Goal: Information Seeking & Learning: Learn about a topic

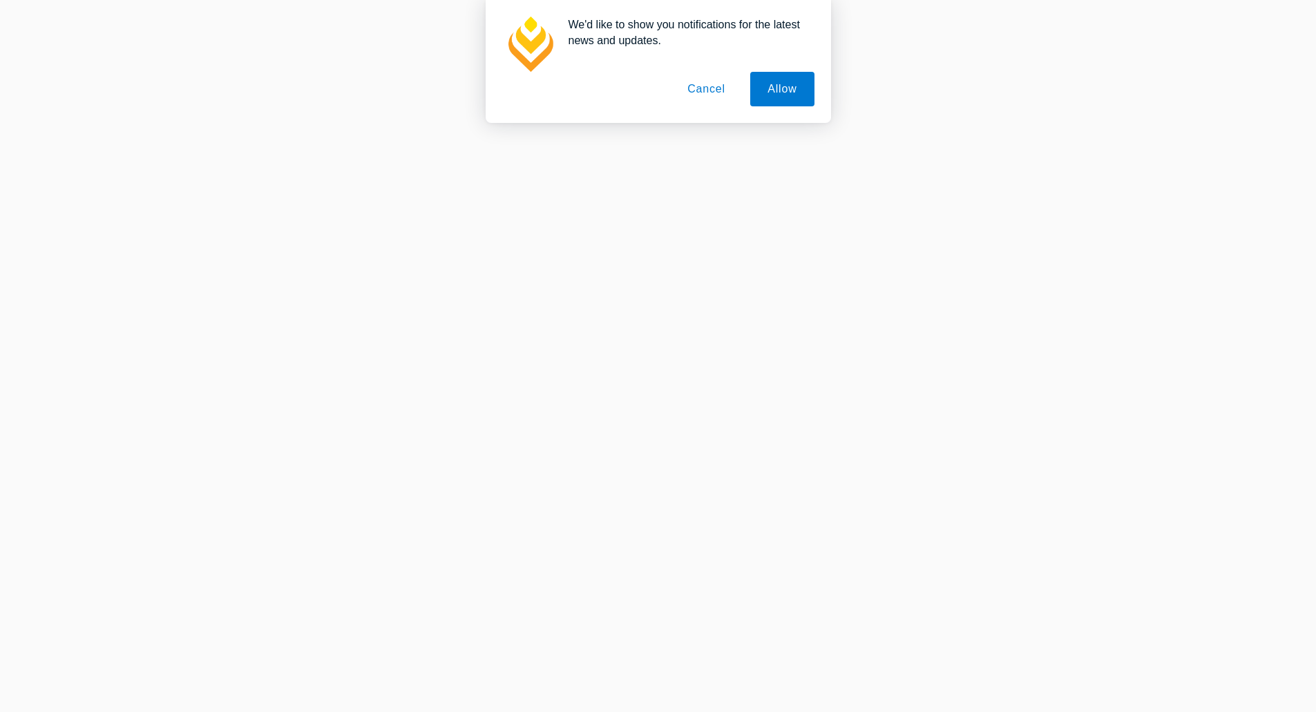
click at [704, 89] on button "Cancel" at bounding box center [706, 89] width 73 height 35
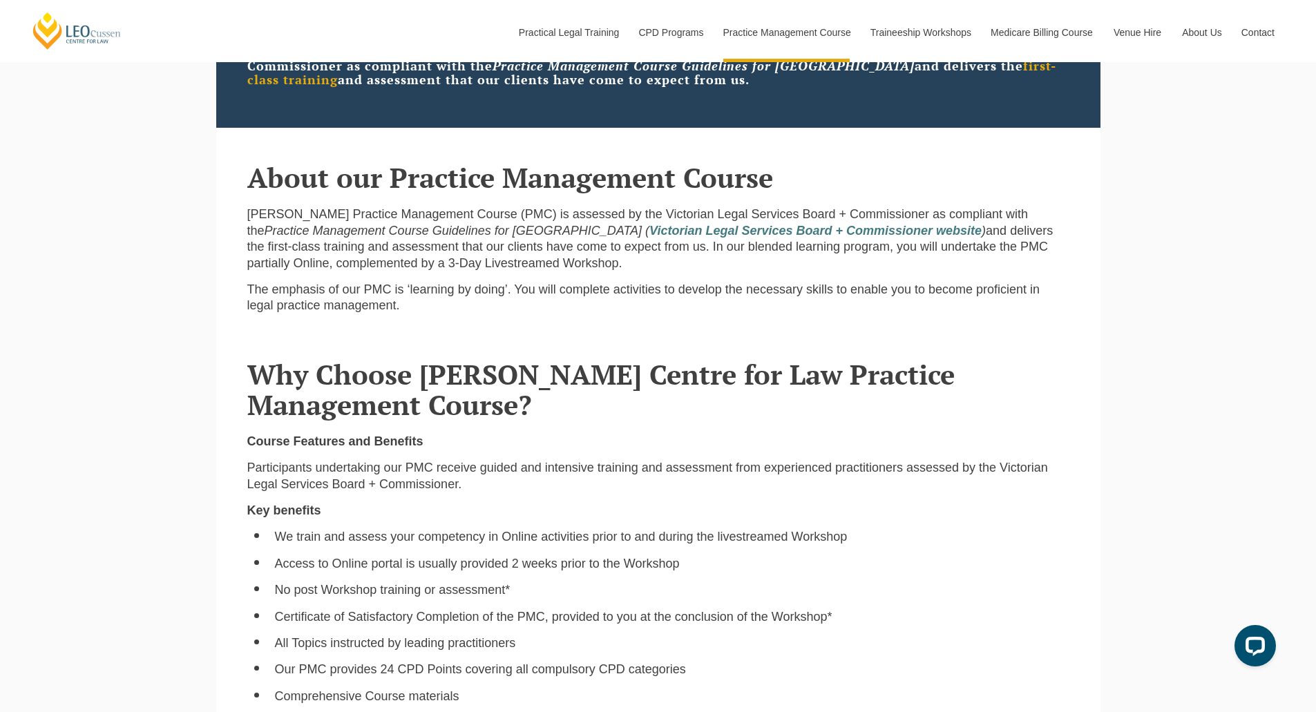
scroll to position [898, 0]
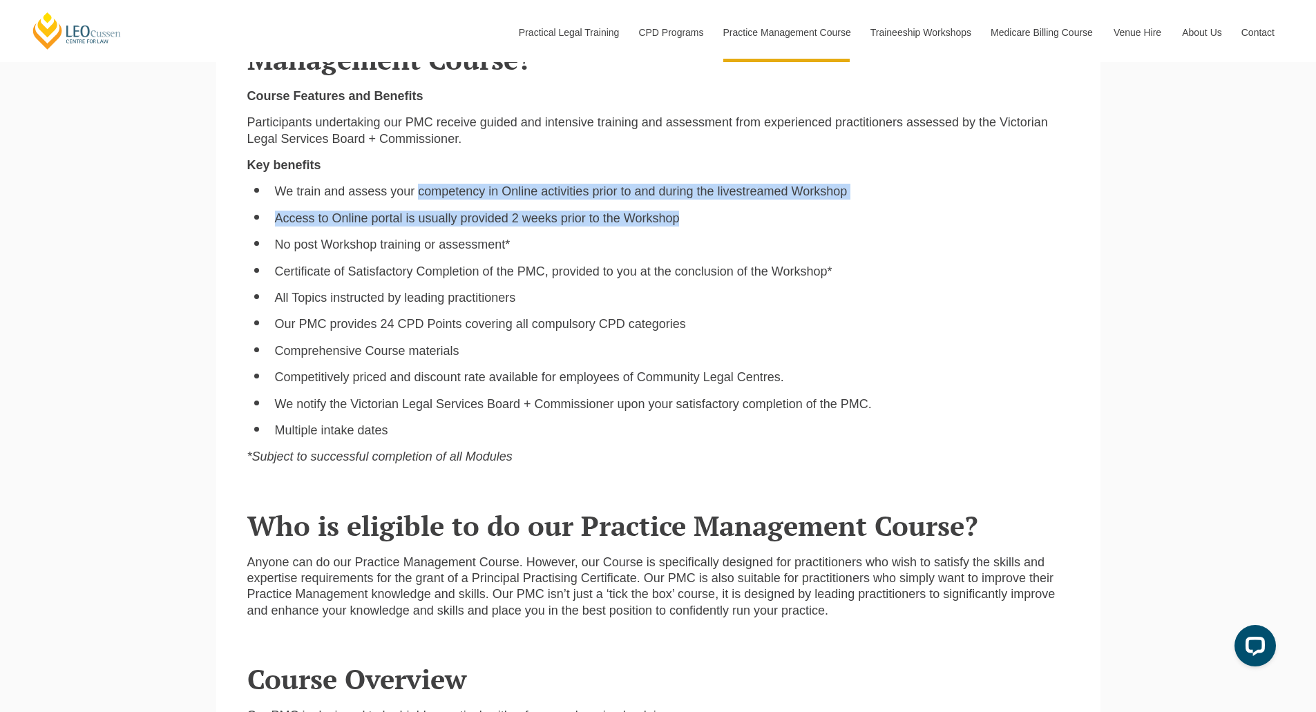
drag, startPoint x: 419, startPoint y: 194, endPoint x: 843, endPoint y: 222, distance: 425.1
click at [843, 222] on ul "We train and assess your competency in Online activities prior to and during th…" at bounding box center [658, 311] width 822 height 255
click at [522, 206] on ul "We train and assess your competency in Online activities prior to and during th…" at bounding box center [658, 311] width 822 height 255
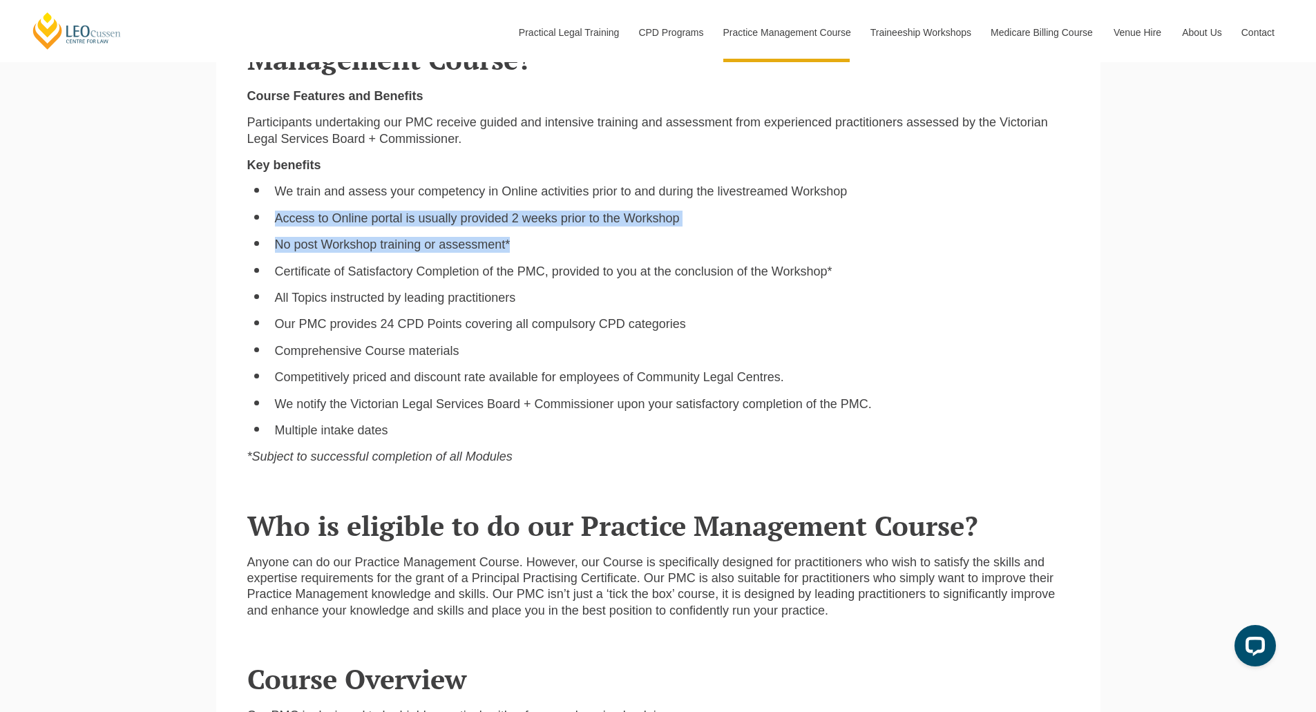
drag, startPoint x: 274, startPoint y: 228, endPoint x: 554, endPoint y: 239, distance: 280.0
click at [554, 239] on ul "We train and assess your competency in Online activities prior to and during th…" at bounding box center [658, 311] width 822 height 255
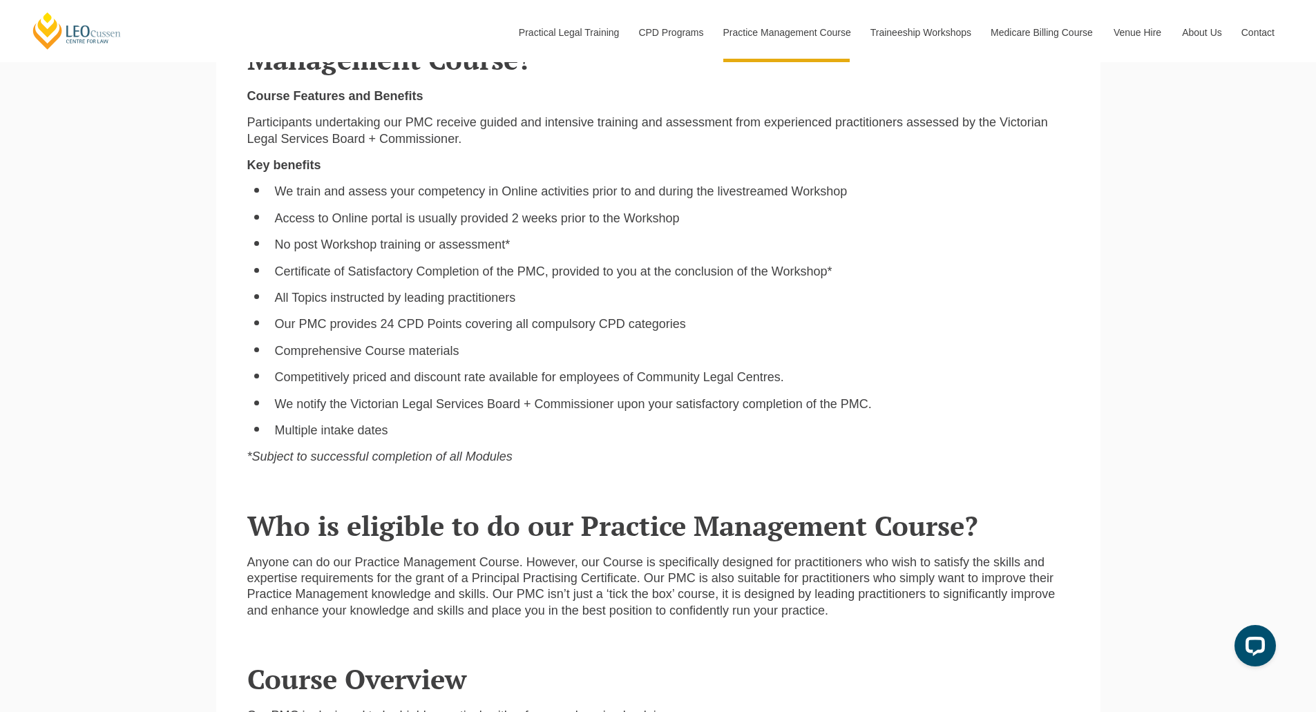
click at [303, 269] on li "Certificate of Satisfactory Completion of the PMC, provided to you at the concl…" at bounding box center [672, 272] width 794 height 16
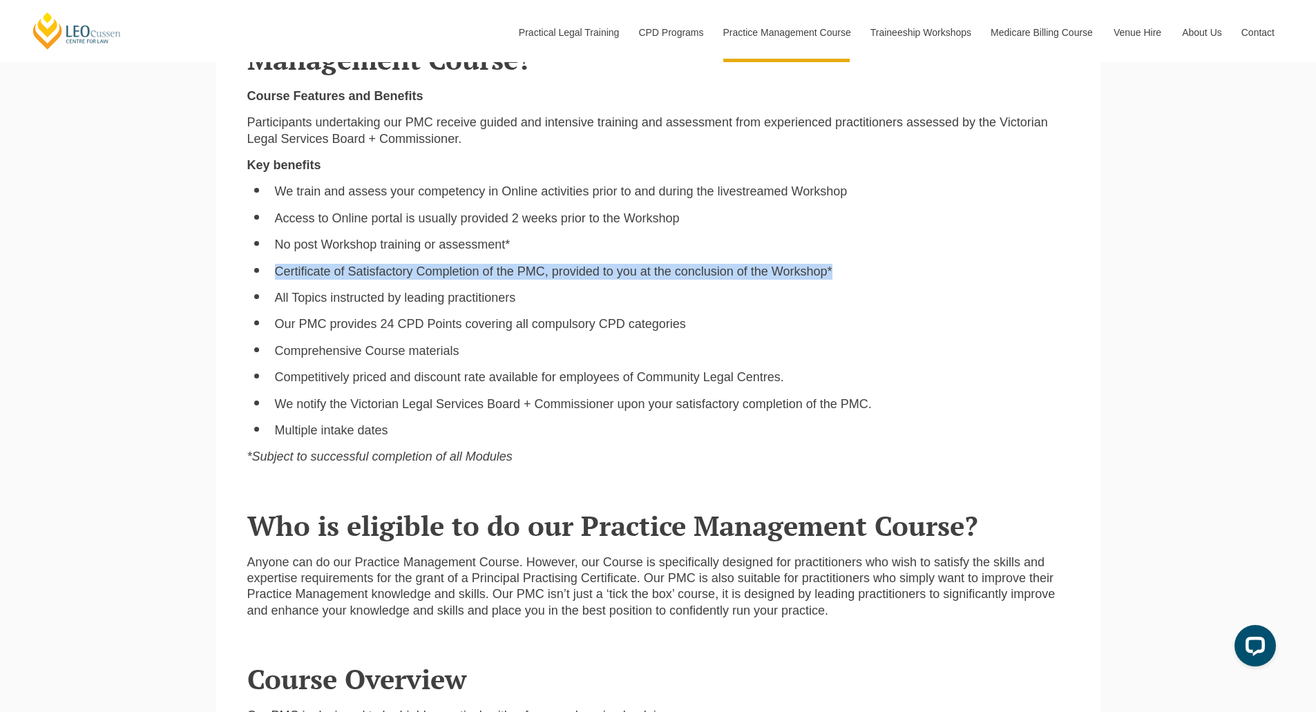
drag, startPoint x: 273, startPoint y: 274, endPoint x: 846, endPoint y: 274, distance: 573.4
click at [846, 274] on ul "We train and assess your competency in Online activities prior to and during th…" at bounding box center [658, 311] width 822 height 255
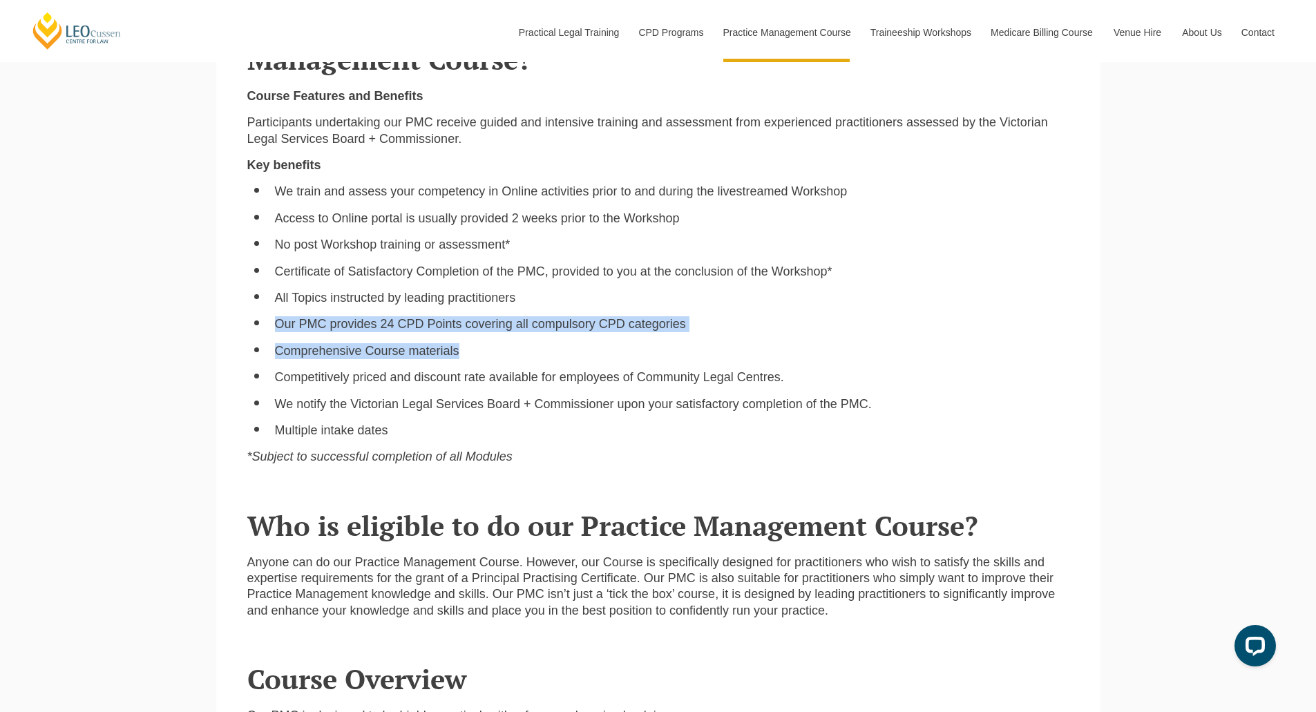
drag, startPoint x: 269, startPoint y: 332, endPoint x: 712, endPoint y: 338, distance: 443.5
click at [712, 338] on ul "We train and assess your competency in Online activities prior to and during th…" at bounding box center [658, 311] width 822 height 255
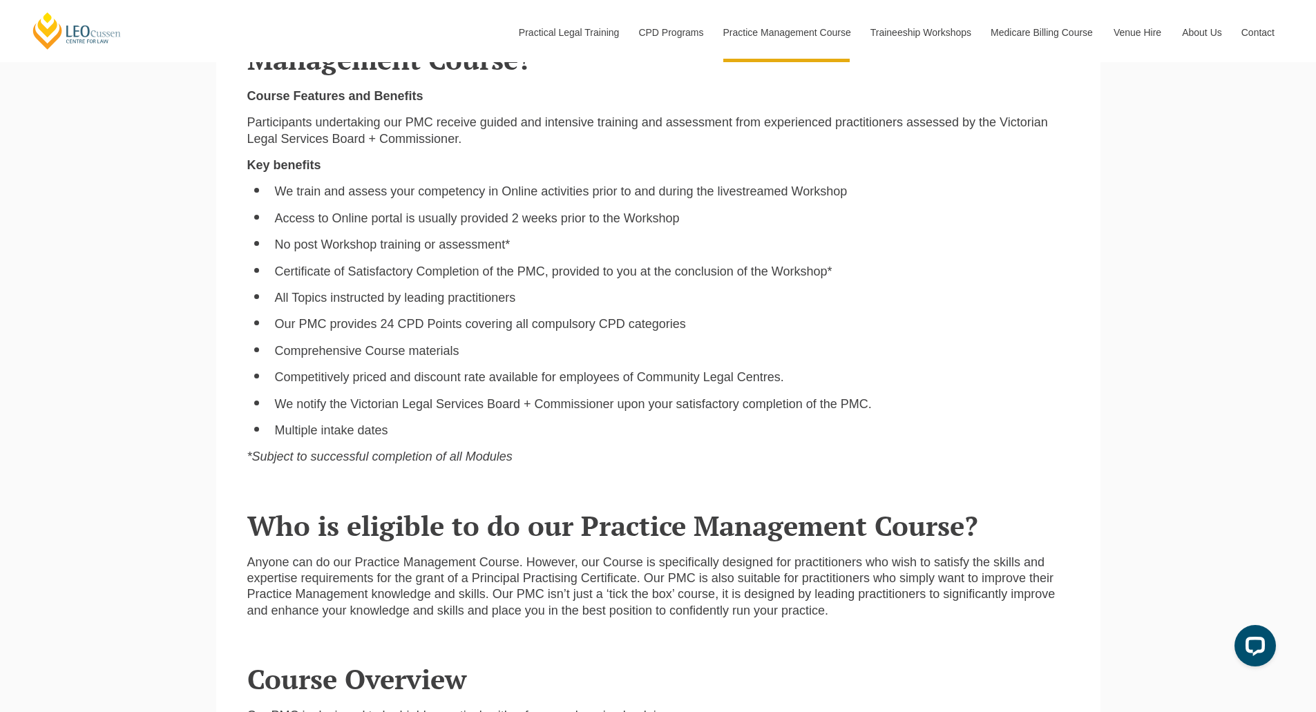
click at [382, 378] on li "Competitively priced and discount rate available for employees of Community Leg…" at bounding box center [672, 378] width 794 height 16
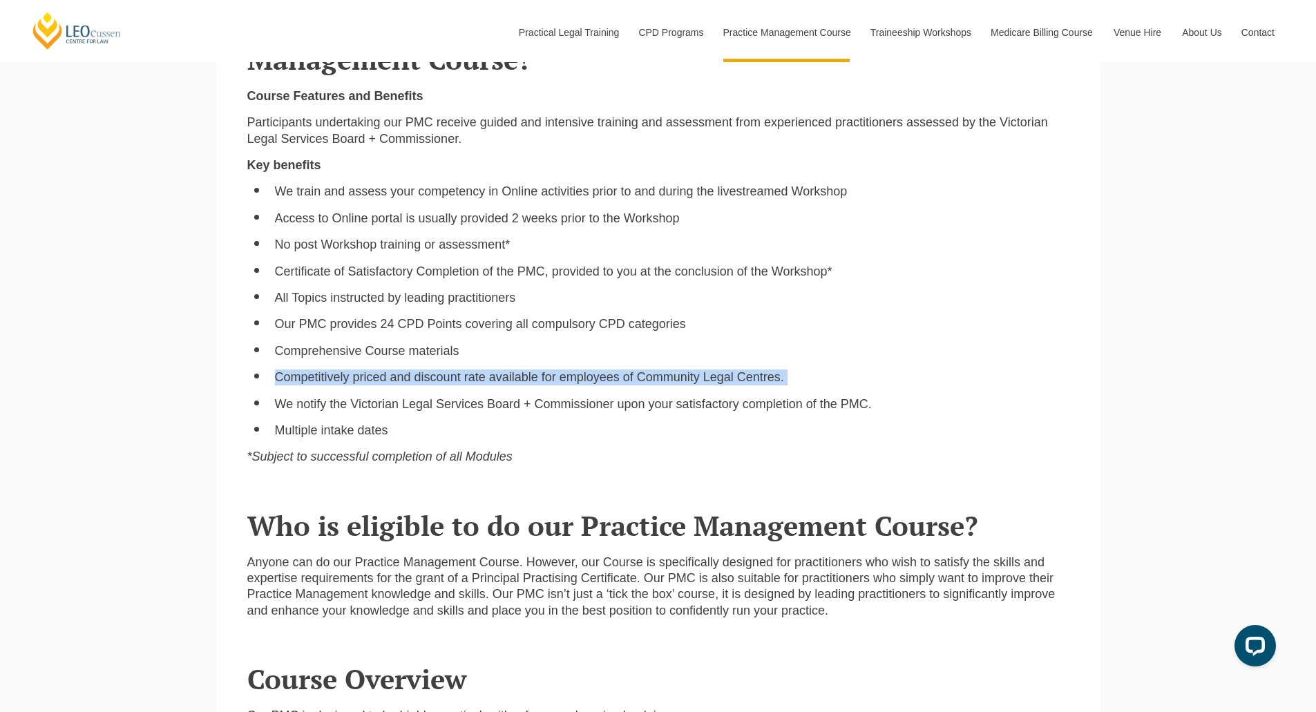
click at [382, 378] on li "Competitively priced and discount rate available for employees of Community Leg…" at bounding box center [672, 378] width 794 height 16
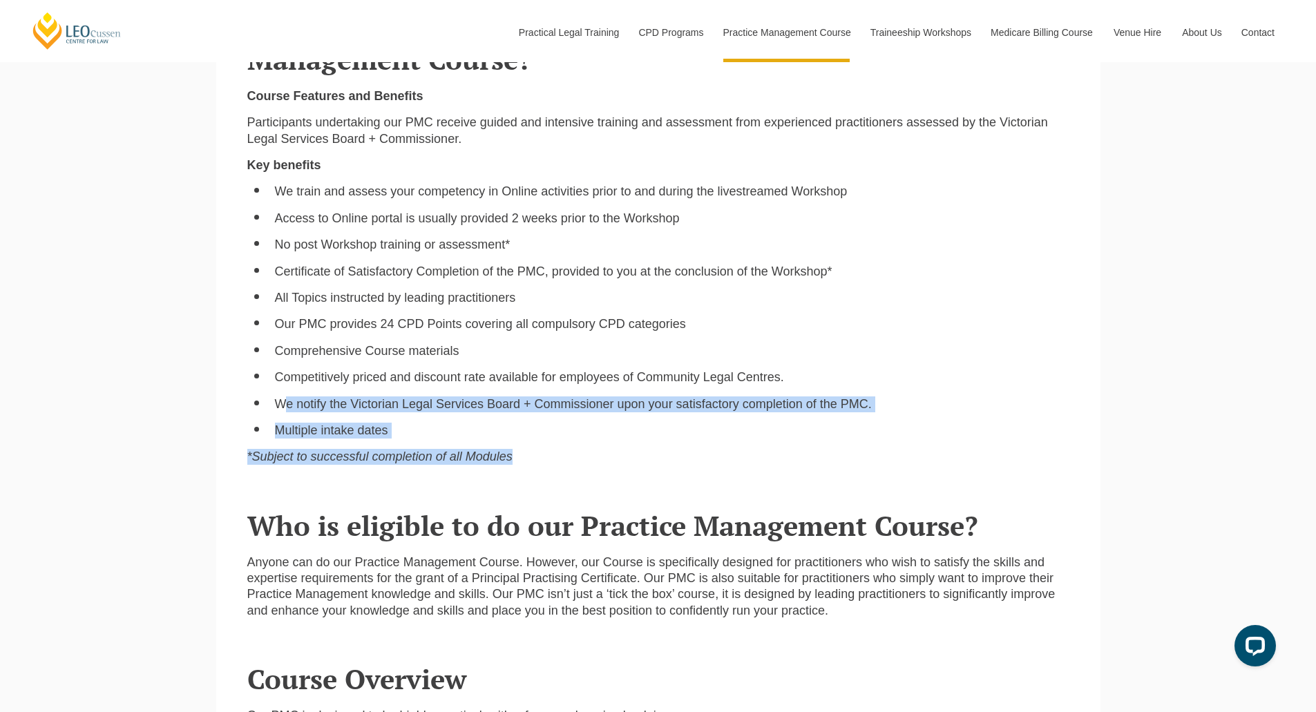
drag, startPoint x: 283, startPoint y: 406, endPoint x: 819, endPoint y: 446, distance: 536.8
click at [819, 446] on div "Course Features and Benefits Participants undertaking our PMC receive guided an…" at bounding box center [658, 282] width 843 height 388
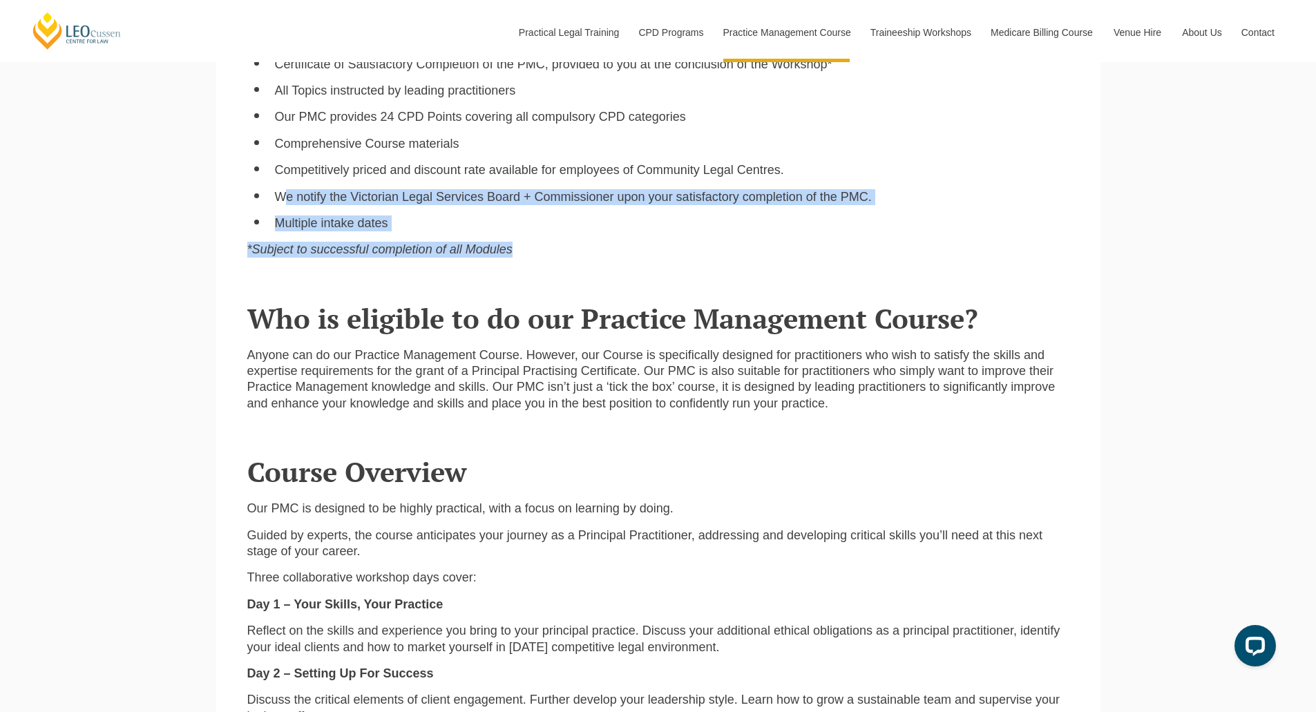
scroll to position [1174, 0]
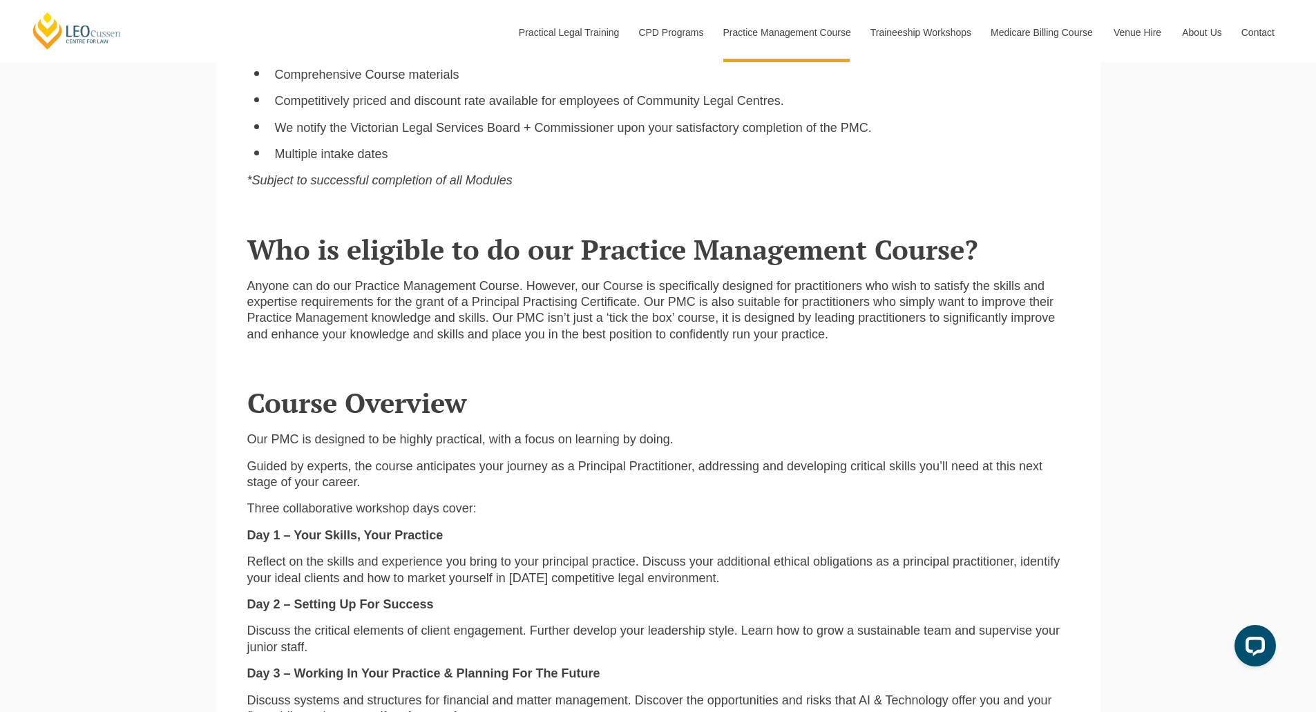
click at [481, 294] on p "Anyone can do our Practice Management Course. However, our Course is specifical…" at bounding box center [658, 310] width 822 height 65
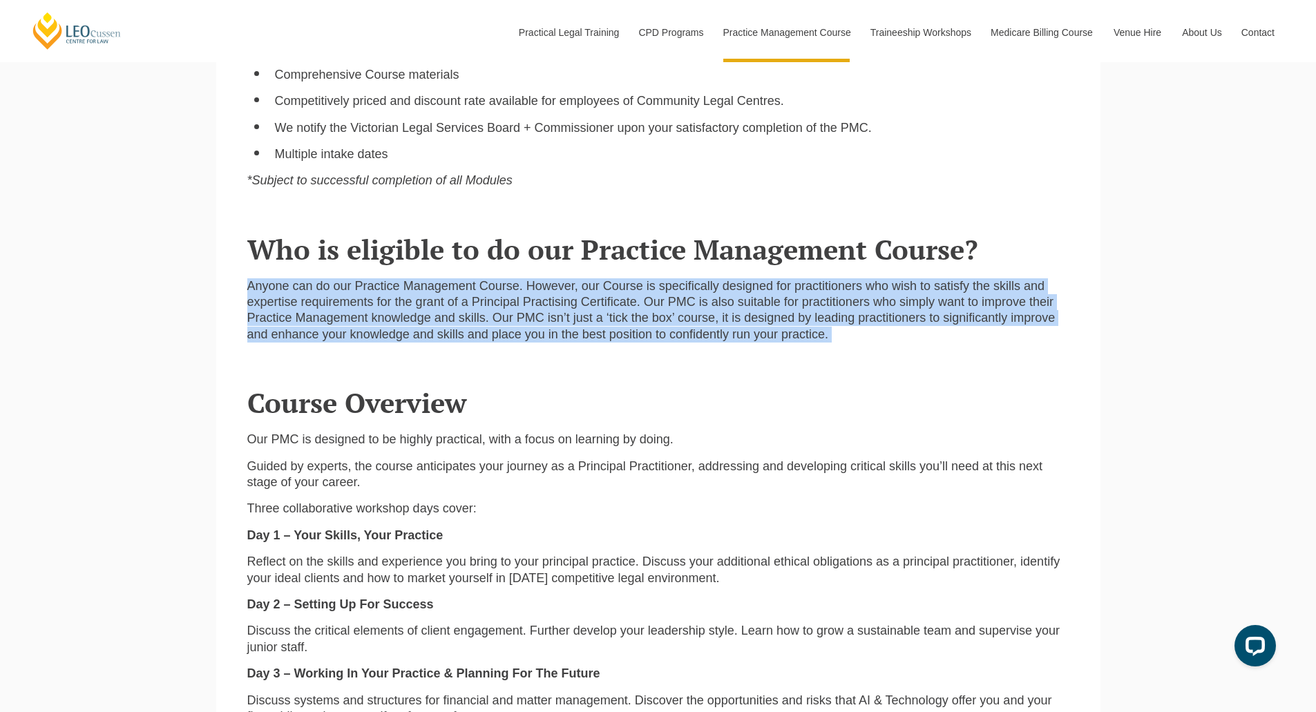
click at [481, 294] on p "Anyone can do our Practice Management Course. However, our Course is specifical…" at bounding box center [658, 310] width 822 height 65
click at [670, 303] on p "Anyone can do our Practice Management Course. However, our Course is specifical…" at bounding box center [658, 310] width 822 height 65
drag, startPoint x: 666, startPoint y: 291, endPoint x: 865, endPoint y: 336, distance: 204.1
click at [865, 336] on p "Anyone can do our Practice Management Course. However, our Course is specifical…" at bounding box center [658, 310] width 822 height 65
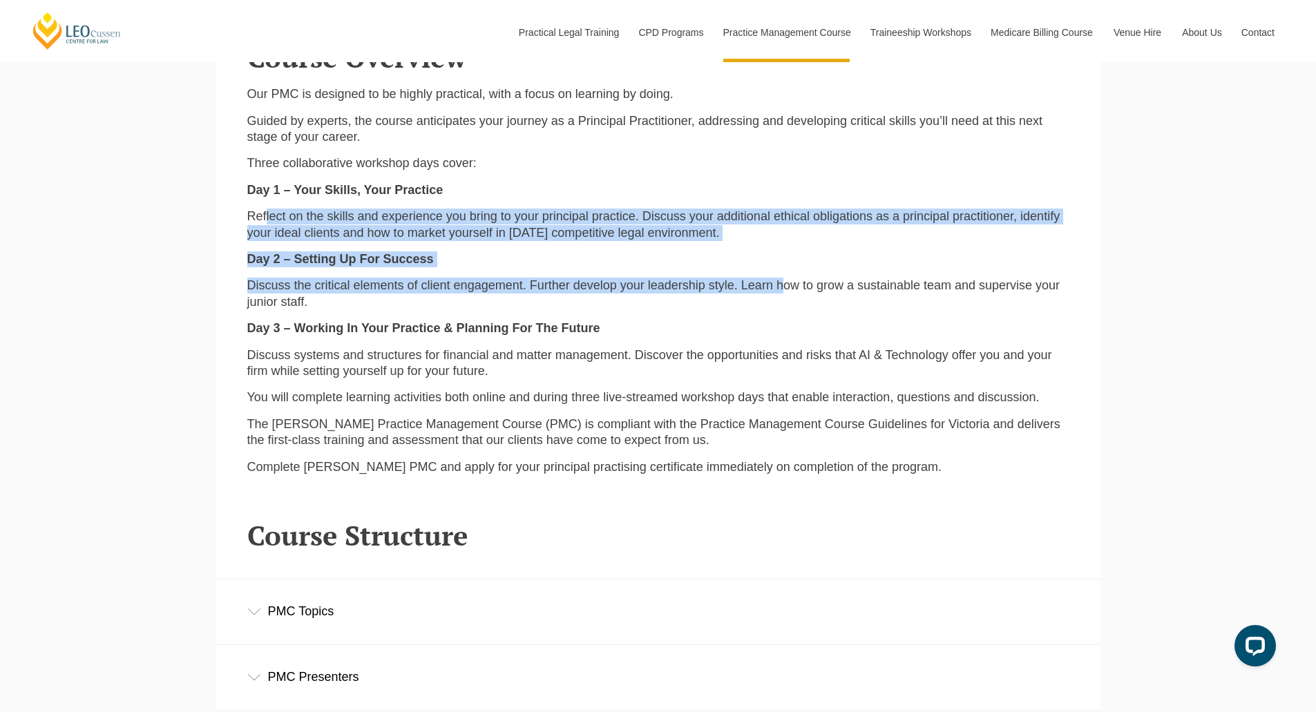
drag, startPoint x: 266, startPoint y: 211, endPoint x: 782, endPoint y: 276, distance: 520.0
click at [782, 276] on div "Our PMC is designed to be highly practical, with a focus on learning by doing. …" at bounding box center [658, 285] width 843 height 399
click at [473, 289] on p "Discuss the critical elements of client engagement. Further develop your leader…" at bounding box center [658, 294] width 822 height 32
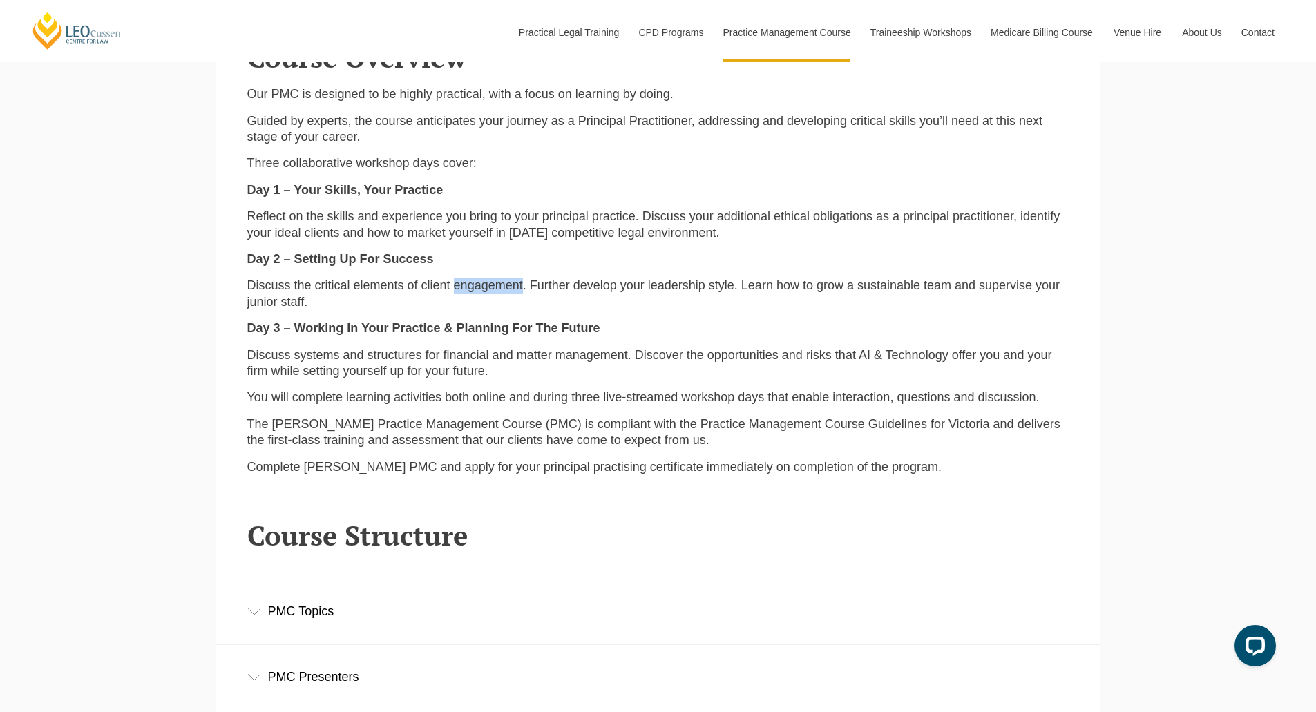
click at [473, 289] on p "Discuss the critical elements of client engagement. Further develop your leader…" at bounding box center [658, 294] width 822 height 32
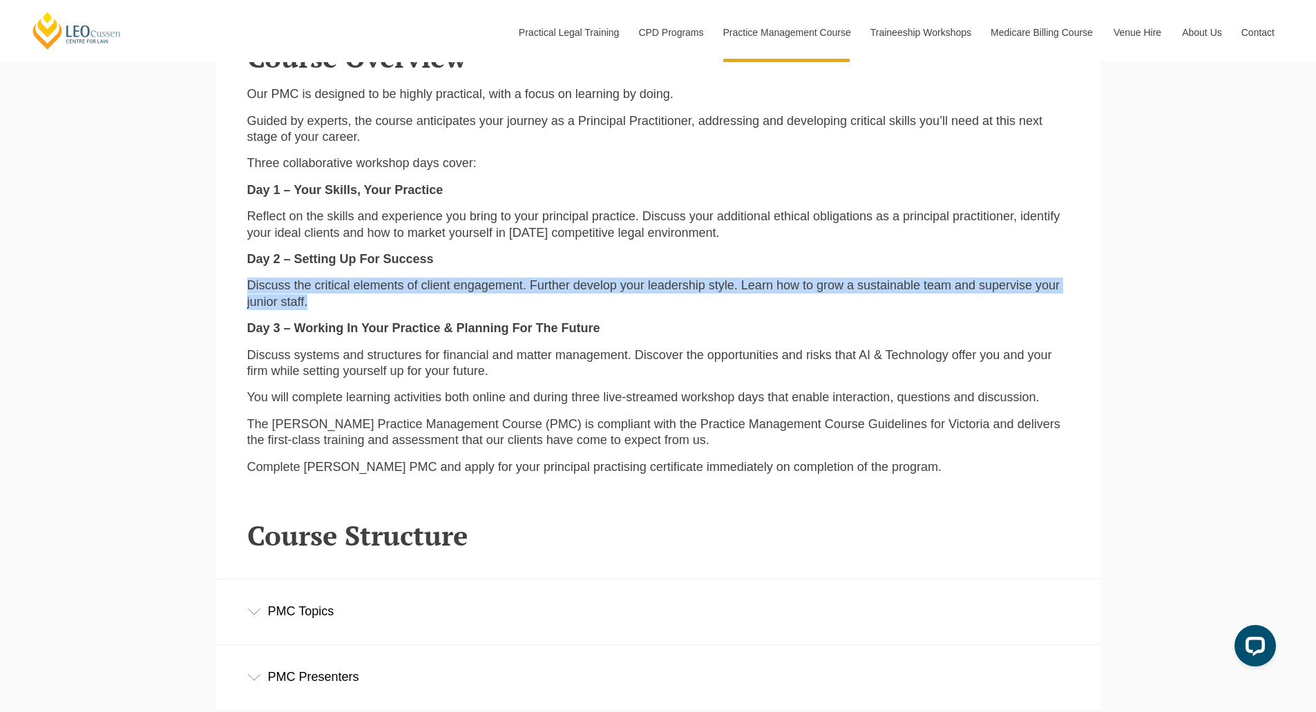
click at [473, 289] on p "Discuss the critical elements of client engagement. Further develop your leader…" at bounding box center [658, 294] width 822 height 32
click at [627, 296] on p "Discuss the critical elements of client engagement. Further develop your leader…" at bounding box center [658, 294] width 822 height 32
drag, startPoint x: 631, startPoint y: 288, endPoint x: 879, endPoint y: 333, distance: 252.0
click at [879, 333] on div "Our PMC is designed to be highly practical, with a focus on learning by doing. …" at bounding box center [658, 285] width 843 height 399
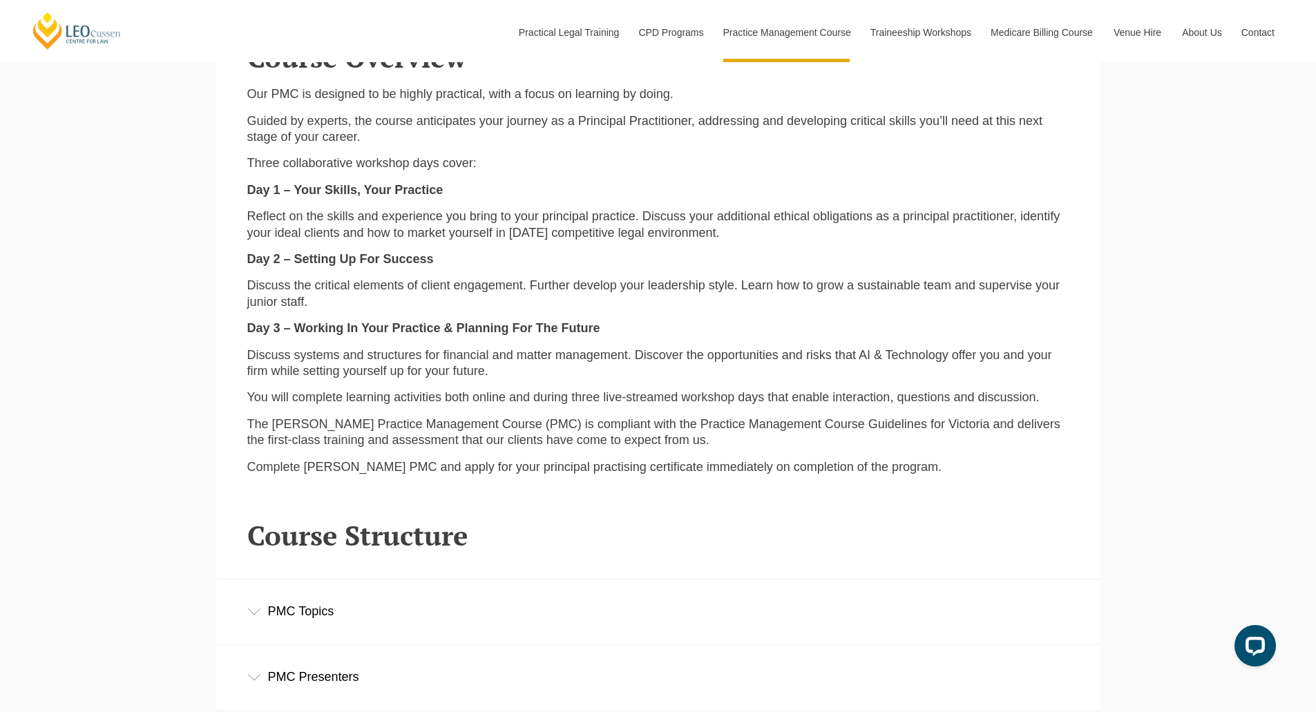
click at [428, 256] on strong "Day 2 – Setting Up For Success" at bounding box center [340, 259] width 187 height 14
drag, startPoint x: 242, startPoint y: 361, endPoint x: 414, endPoint y: 365, distance: 171.4
click at [414, 365] on div "Our PMC is designed to be highly practical, with a focus on learning by doing. …" at bounding box center [658, 285] width 843 height 399
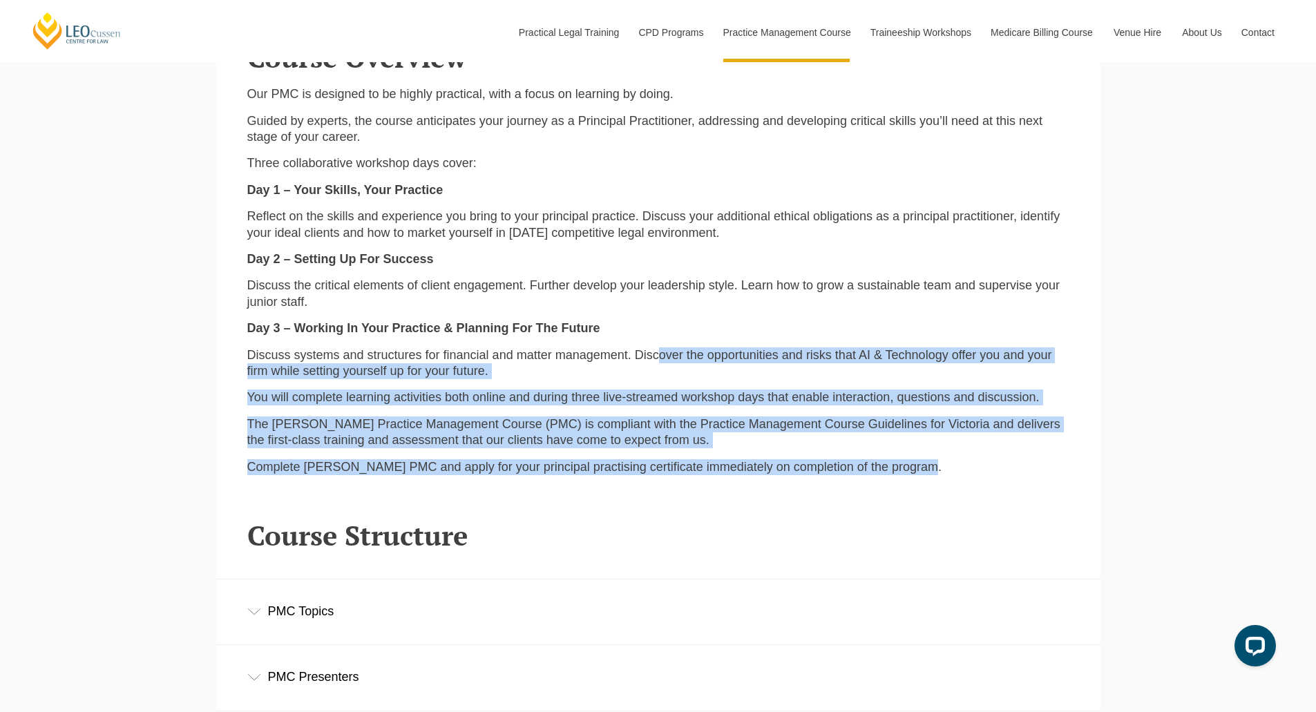
drag, startPoint x: 658, startPoint y: 343, endPoint x: 1049, endPoint y: 464, distance: 409.3
click at [1050, 467] on div "Our PMC is designed to be highly practical, with a focus on learning by doing. …" at bounding box center [658, 285] width 843 height 399
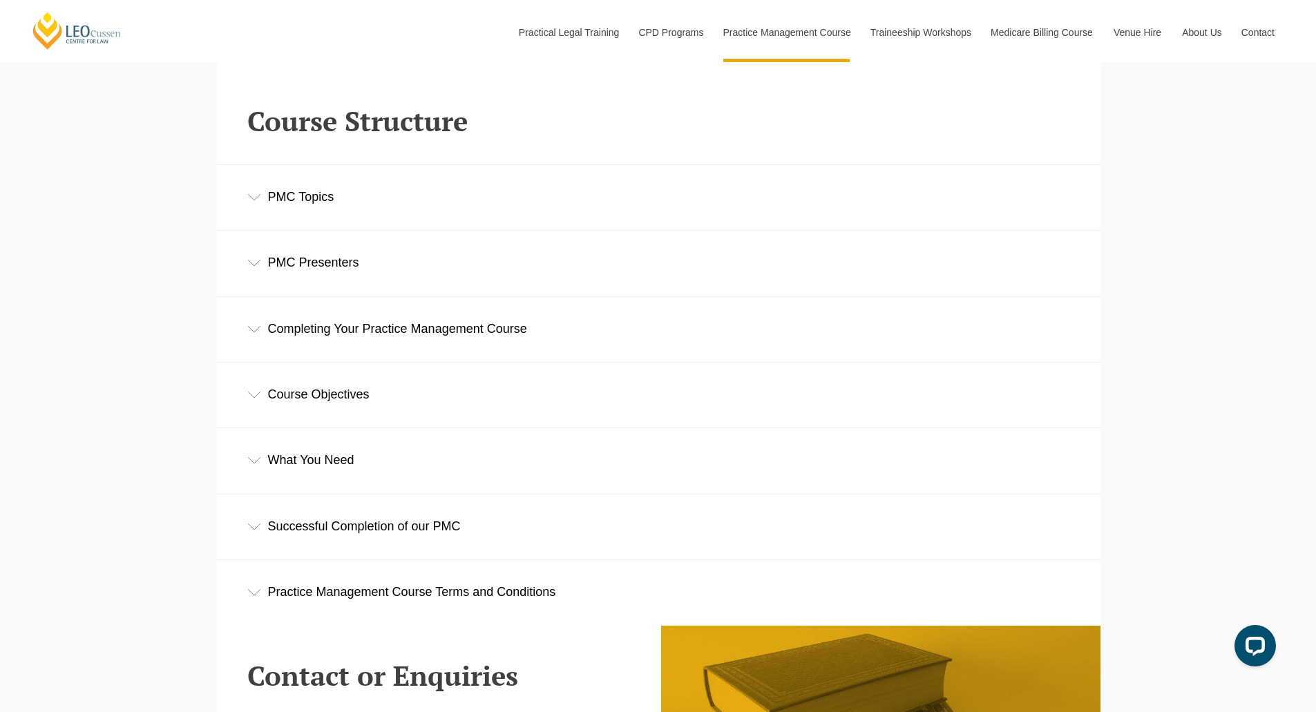
scroll to position [2142, 0]
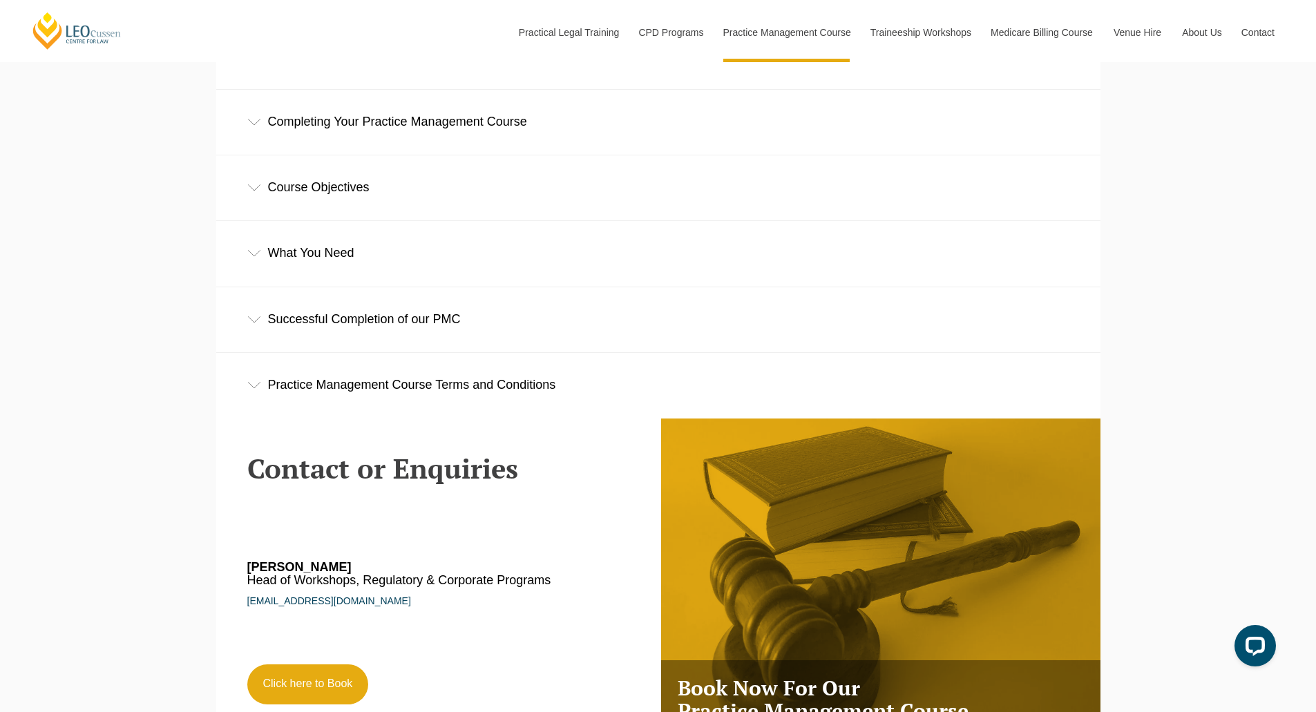
click at [464, 301] on div "Successful Completion of our PMC" at bounding box center [658, 319] width 884 height 64
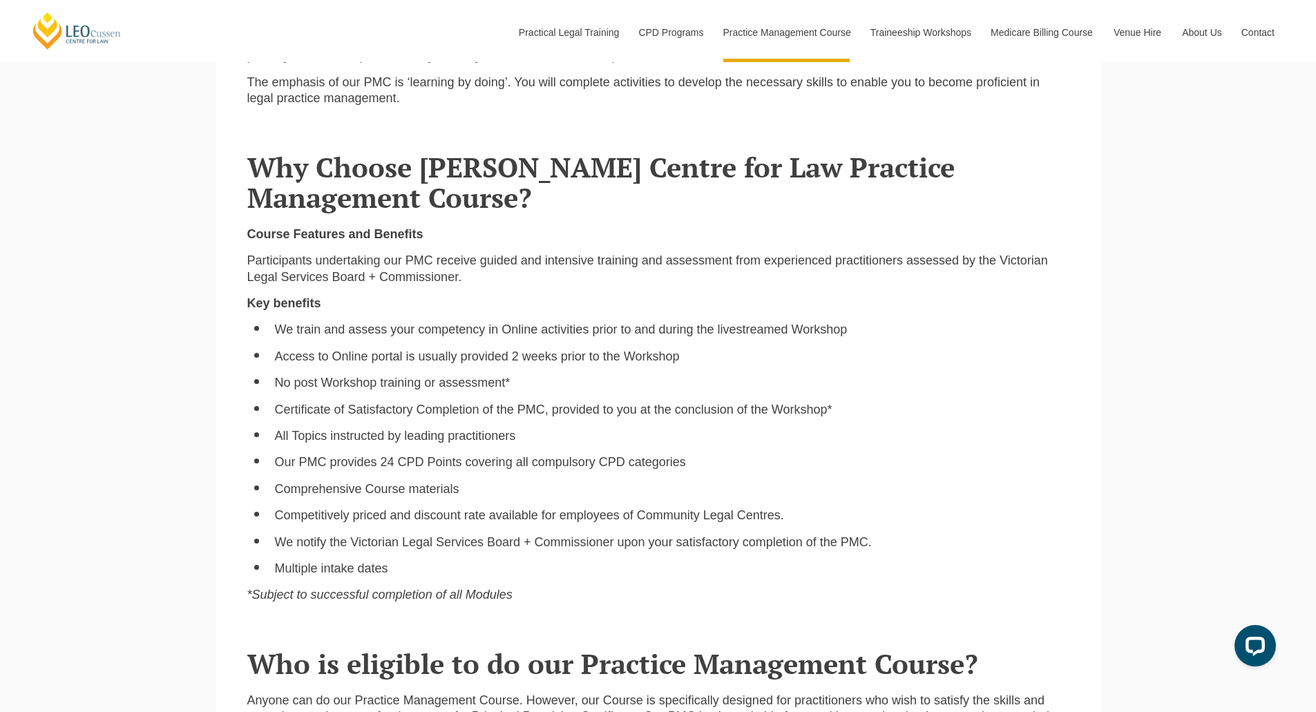
scroll to position [276, 0]
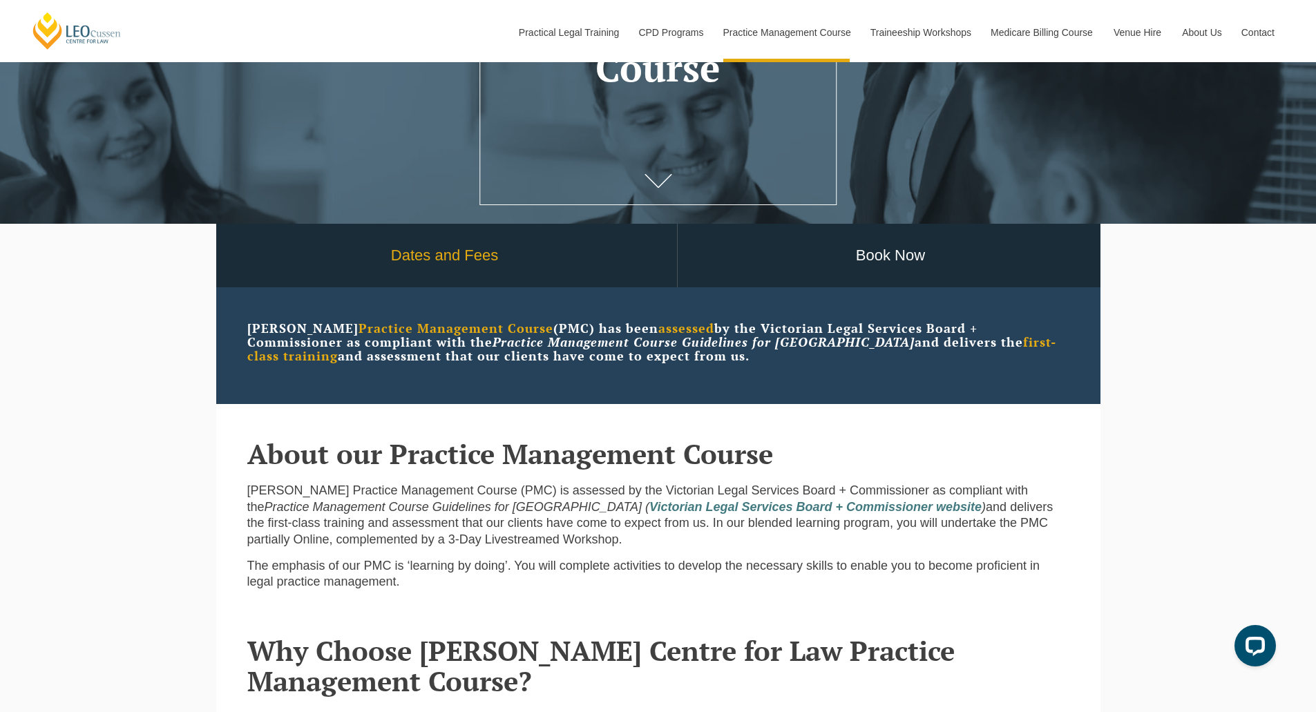
click at [589, 260] on link "Dates and Fees" at bounding box center [445, 256] width 464 height 64
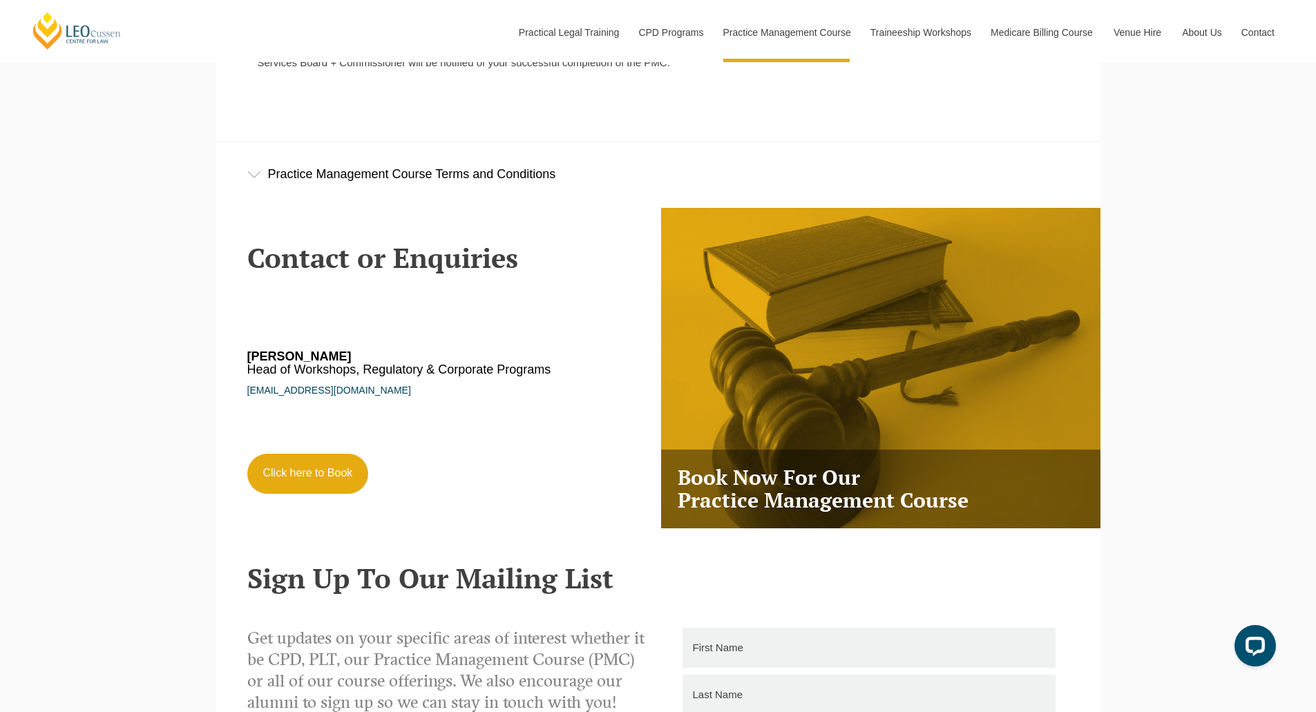
scroll to position [2072, 0]
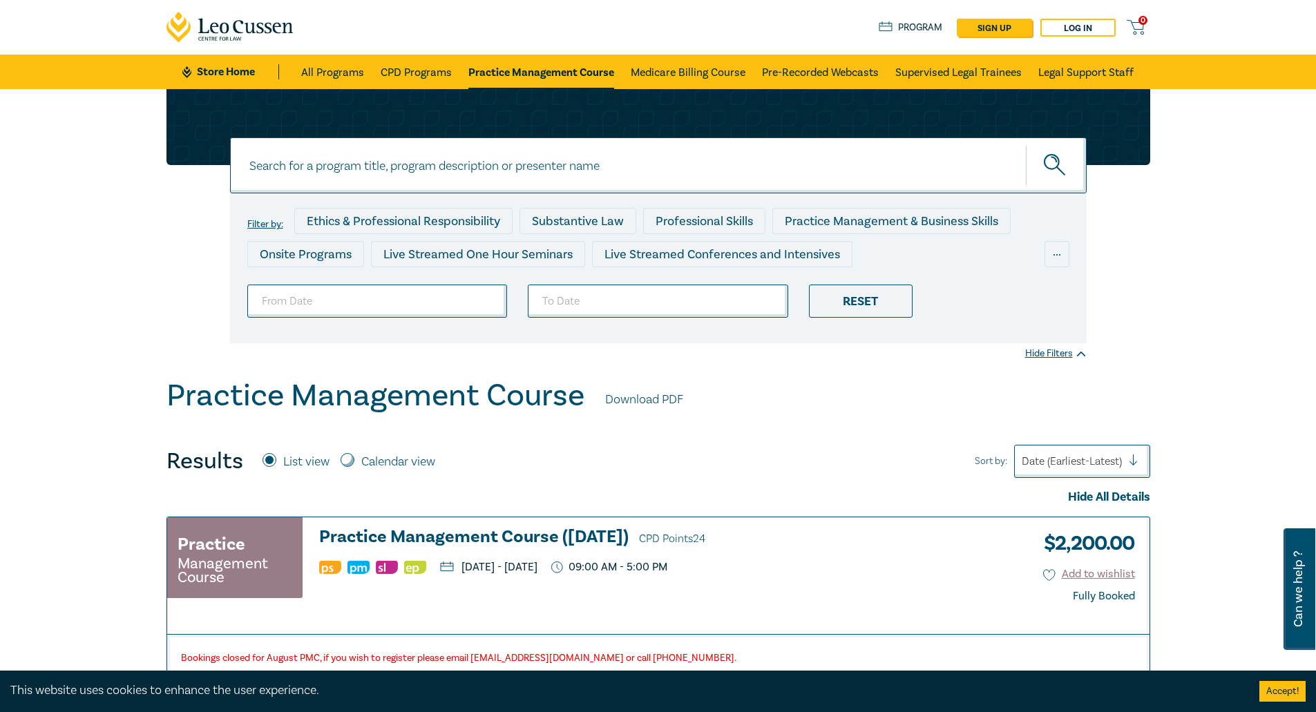
scroll to position [276, 0]
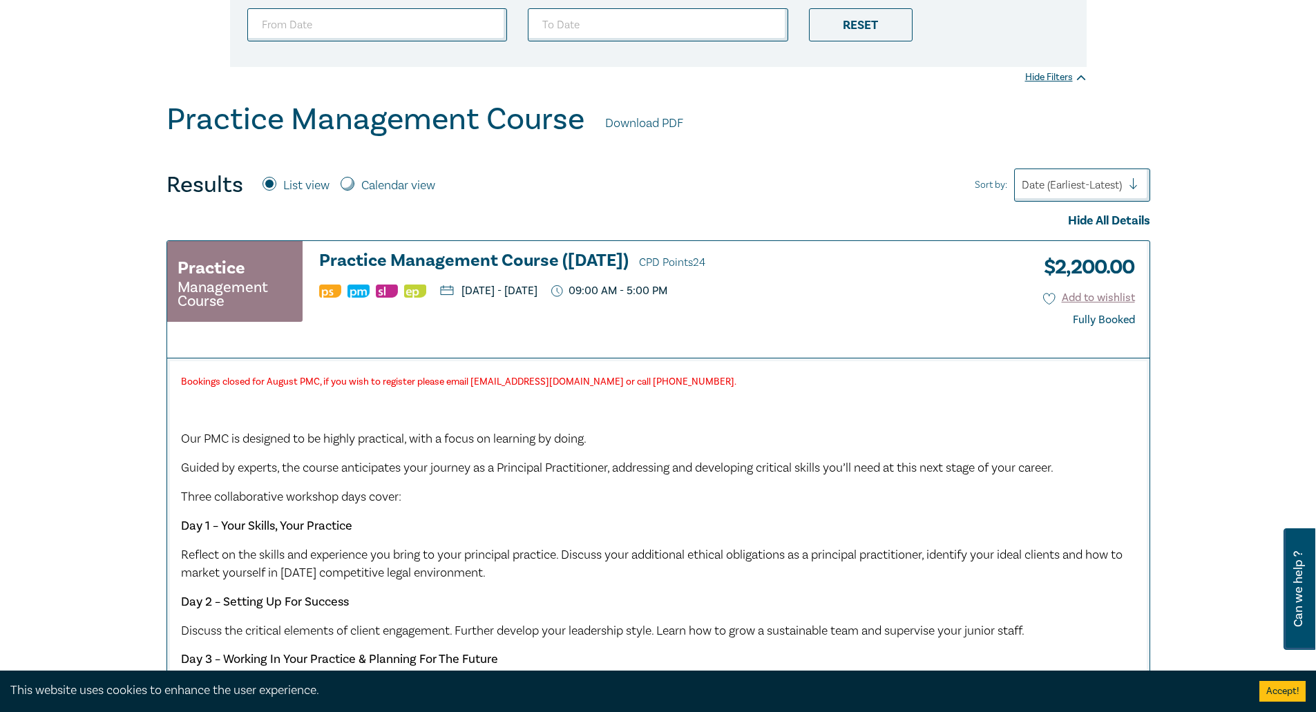
drag, startPoint x: 519, startPoint y: 295, endPoint x: 1326, endPoint y: 635, distance: 874.9
click at [720, 300] on div "Practice Management Course Practice Management Course (August 2025) CPD Points …" at bounding box center [586, 287] width 838 height 73
click at [933, 402] on p at bounding box center [658, 410] width 955 height 18
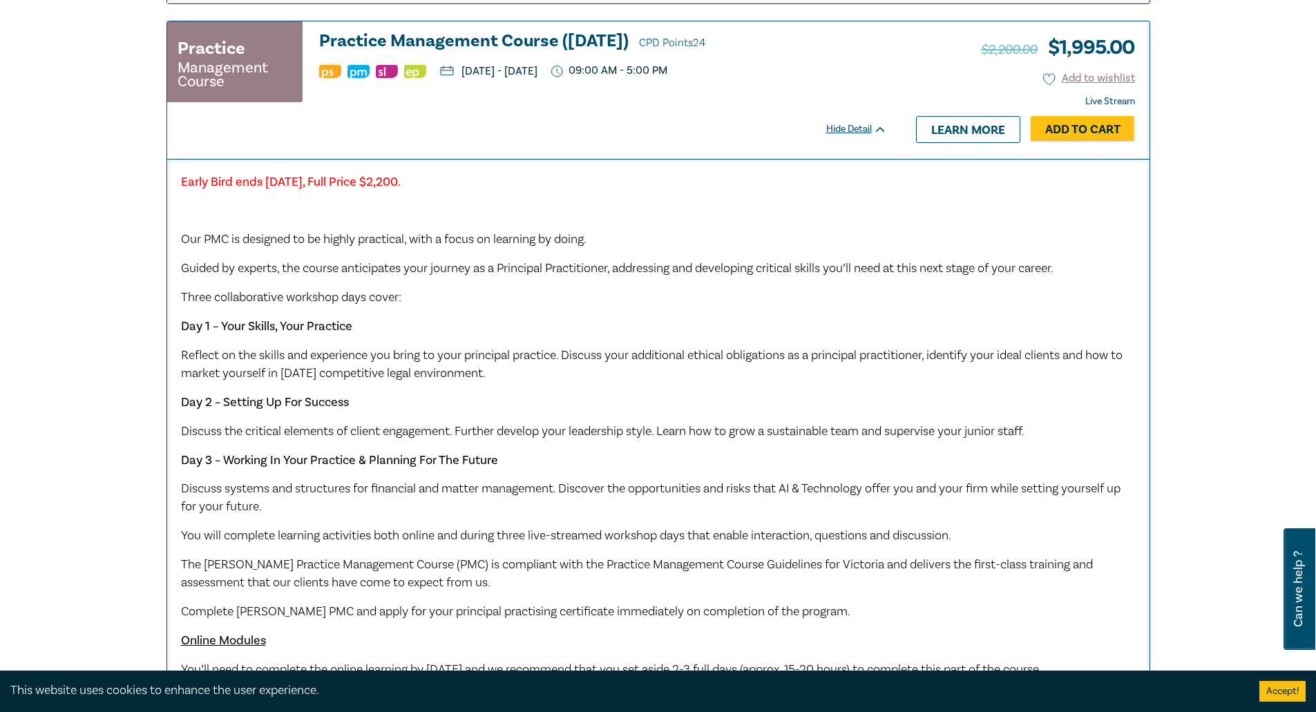
scroll to position [1589, 0]
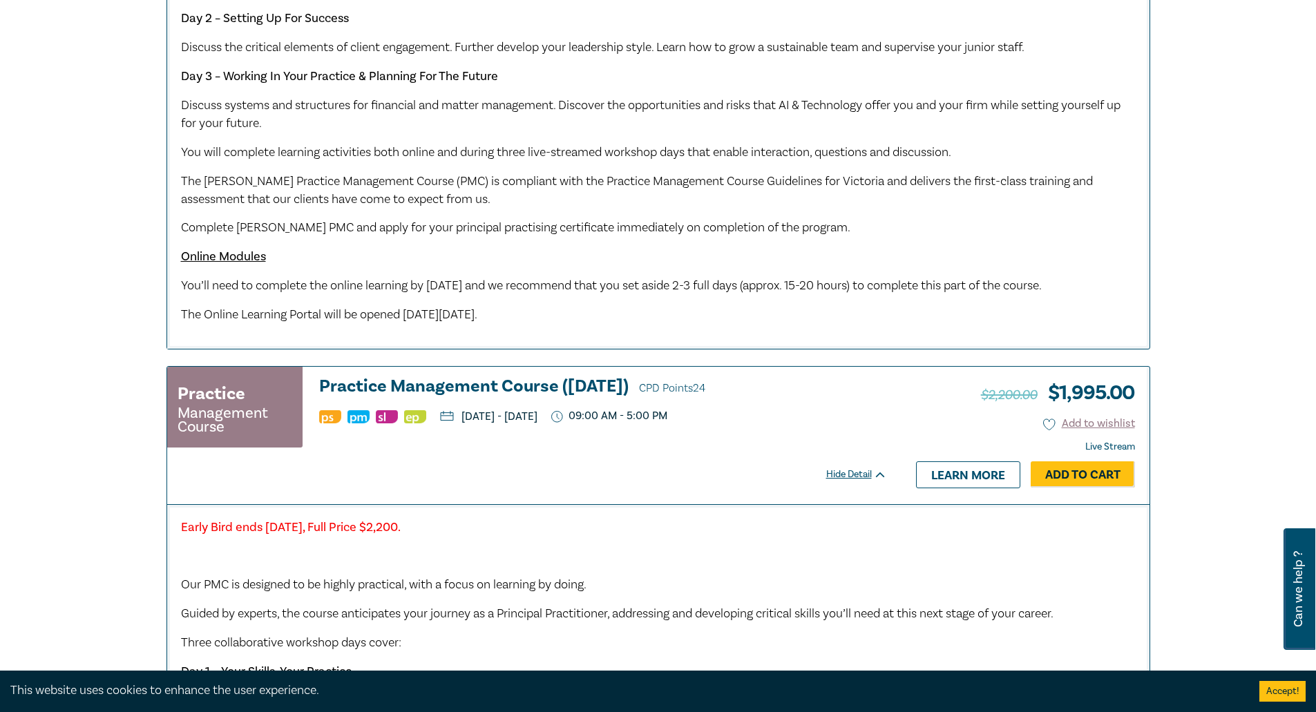
drag, startPoint x: 179, startPoint y: 311, endPoint x: 559, endPoint y: 333, distance: 380.6
click at [559, 333] on div "Early Bird ends Friday 12 September 2025, Full Price $2,200. Our PMC is designe…" at bounding box center [658, 62] width 982 height 574
click at [896, 294] on span "You’ll need to complete the online learning by Monday 6 October 2025 and we rec…" at bounding box center [611, 286] width 861 height 16
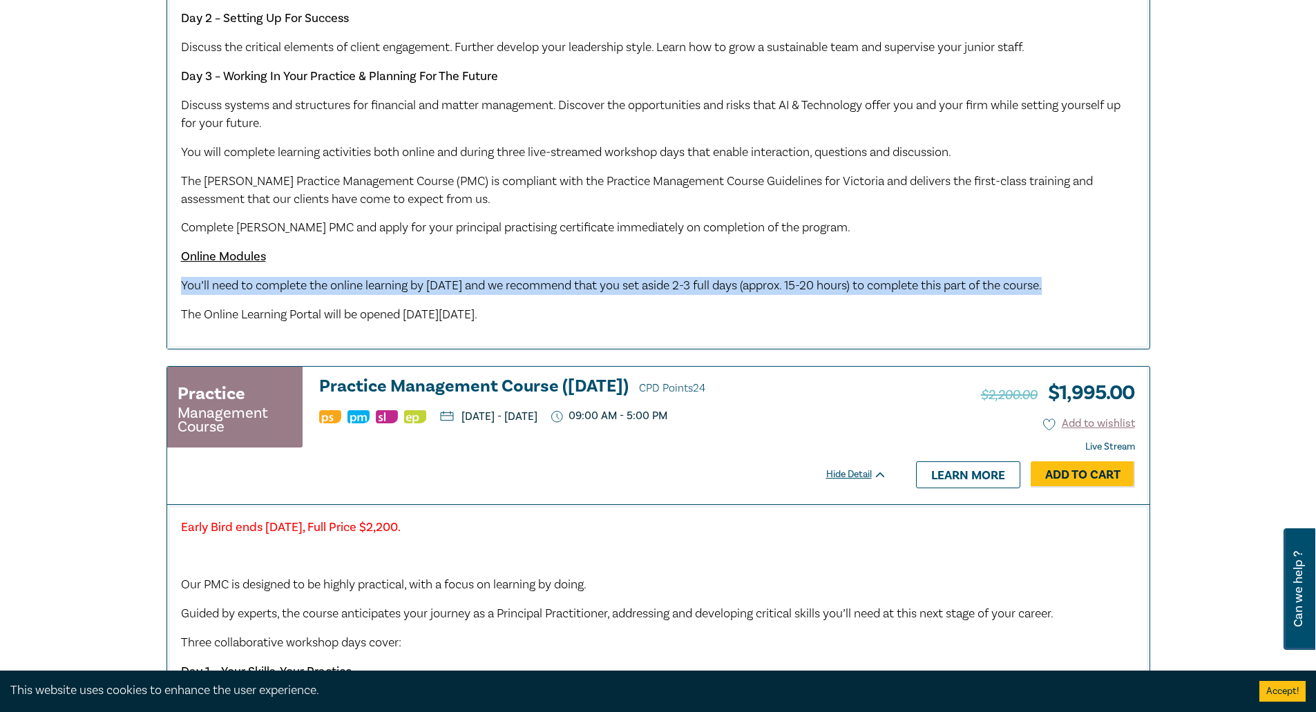
click at [896, 294] on span "You’ll need to complete the online learning by Monday 6 October 2025 and we rec…" at bounding box center [611, 286] width 861 height 16
click at [459, 295] on p "You’ll need to complete the online learning by Monday 6 October 2025 and we rec…" at bounding box center [658, 286] width 955 height 18
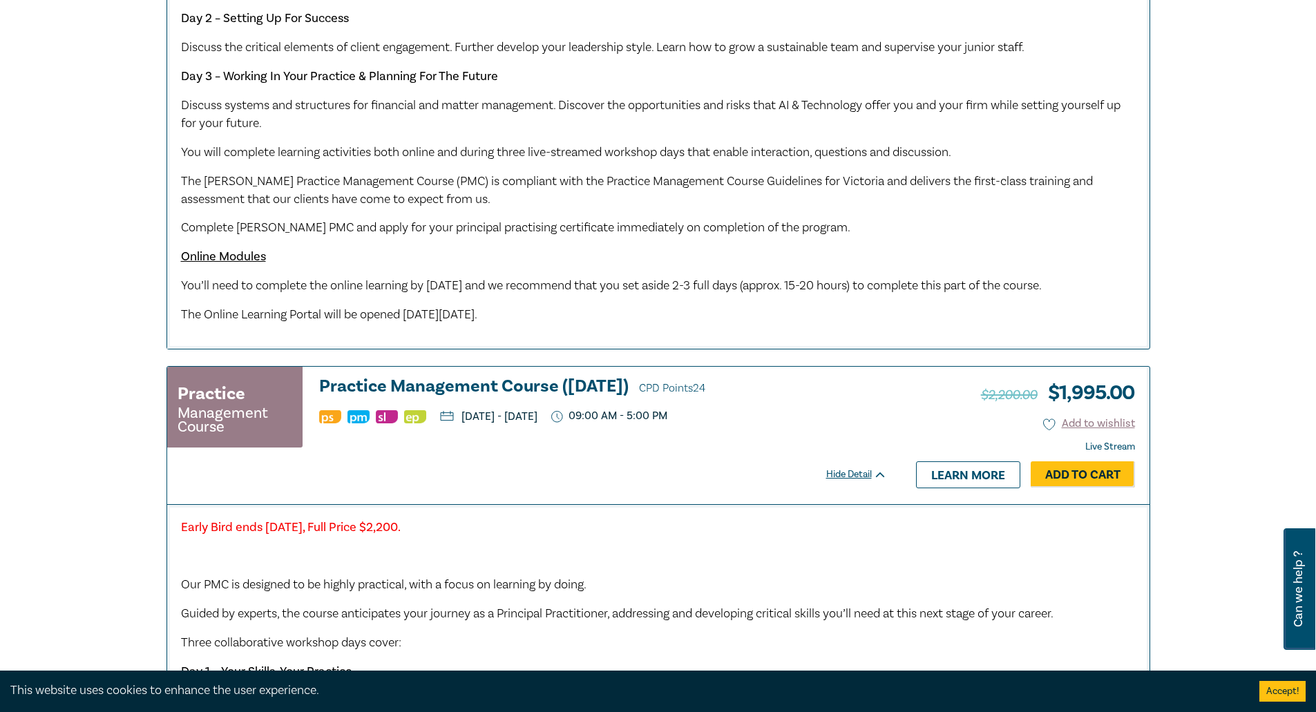
drag, startPoint x: 480, startPoint y: 293, endPoint x: 607, endPoint y: 351, distance: 139.1
click at [606, 324] on div "Early Bird ends Friday 12 September 2025, Full Price $2,200. Our PMC is designe…" at bounding box center [658, 56] width 955 height 535
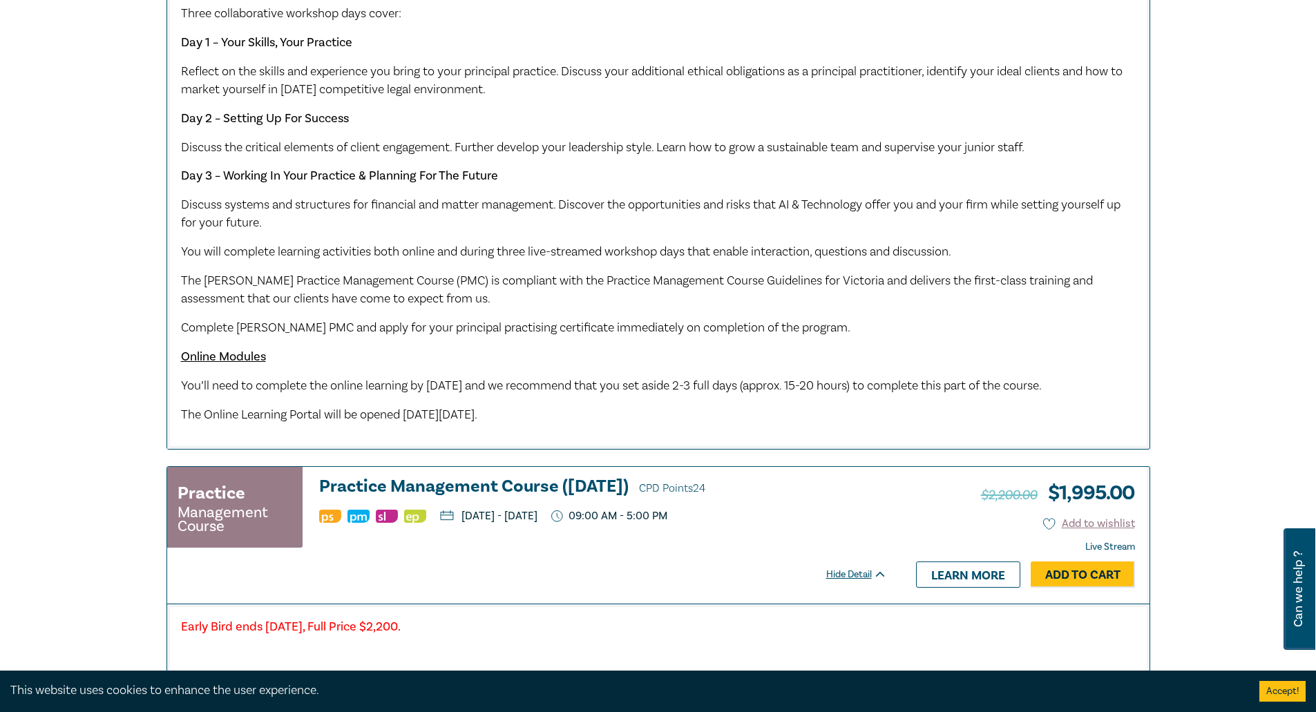
scroll to position [691, 0]
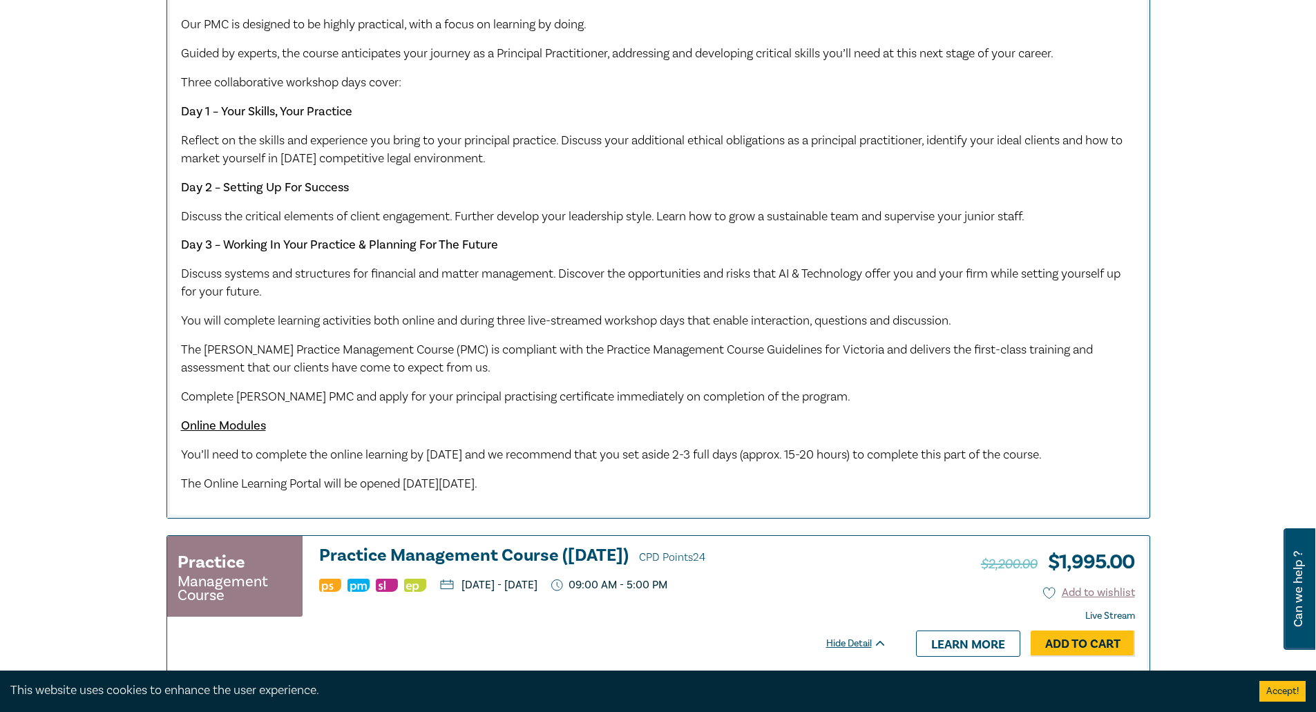
drag, startPoint x: 450, startPoint y: 496, endPoint x: 534, endPoint y: 499, distance: 83.6
click at [477, 492] on span "The Online Learning Portal will be opened on Friday 1 August 2025." at bounding box center [329, 484] width 296 height 16
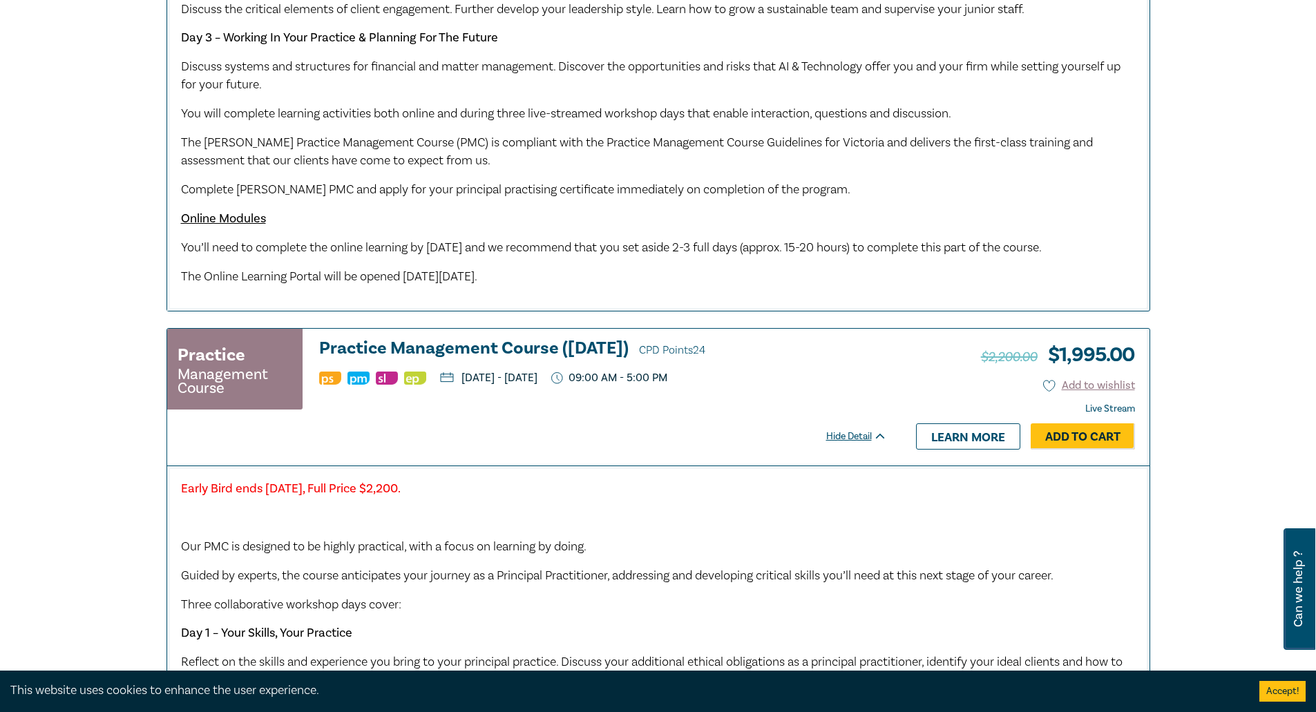
drag, startPoint x: 472, startPoint y: 398, endPoint x: 723, endPoint y: 410, distance: 251.1
click at [723, 410] on div "Practice Management Course Practice Management Course (October 2025) CPD Points…" at bounding box center [527, 375] width 720 height 73
click at [475, 383] on p "Wednesday, 8 October 2025 - Friday, 10 October 2025" at bounding box center [488, 377] width 97 height 11
drag, startPoint x: 469, startPoint y: 396, endPoint x: 971, endPoint y: 496, distance: 511.4
click at [537, 383] on p "Wednesday, 8 October 2025 - Friday, 10 October 2025" at bounding box center [488, 377] width 97 height 11
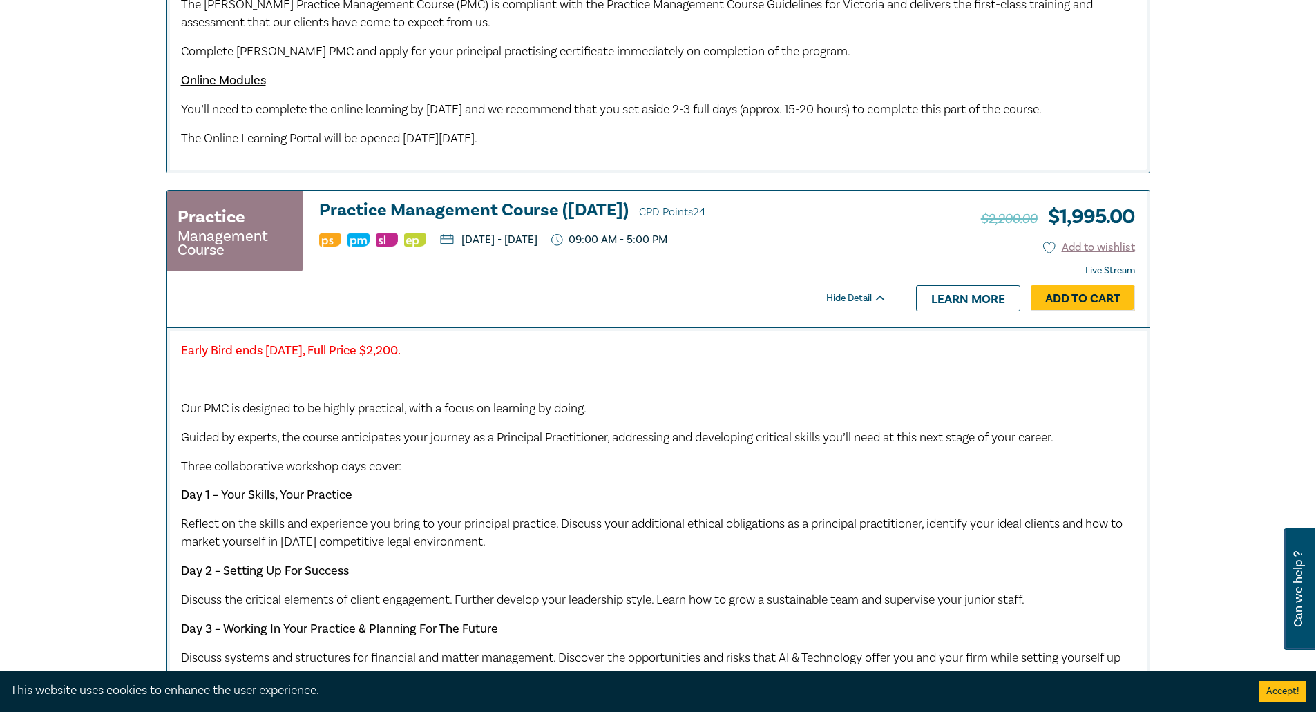
scroll to position [1451, 0]
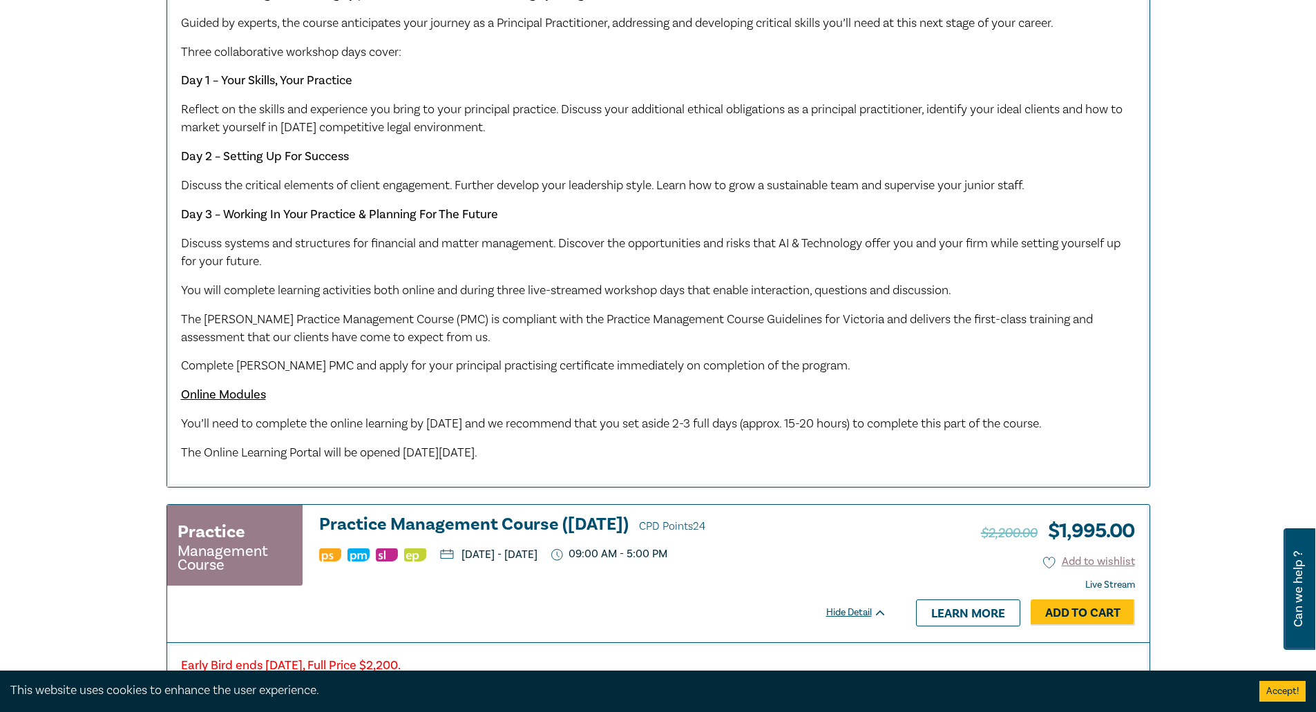
drag, startPoint x: 450, startPoint y: 495, endPoint x: 571, endPoint y: 506, distance: 121.3
click at [571, 487] on div "Early Bird ends Friday 12 September 2025, Full Price $2,200. Our PMC is designe…" at bounding box center [658, 200] width 982 height 574
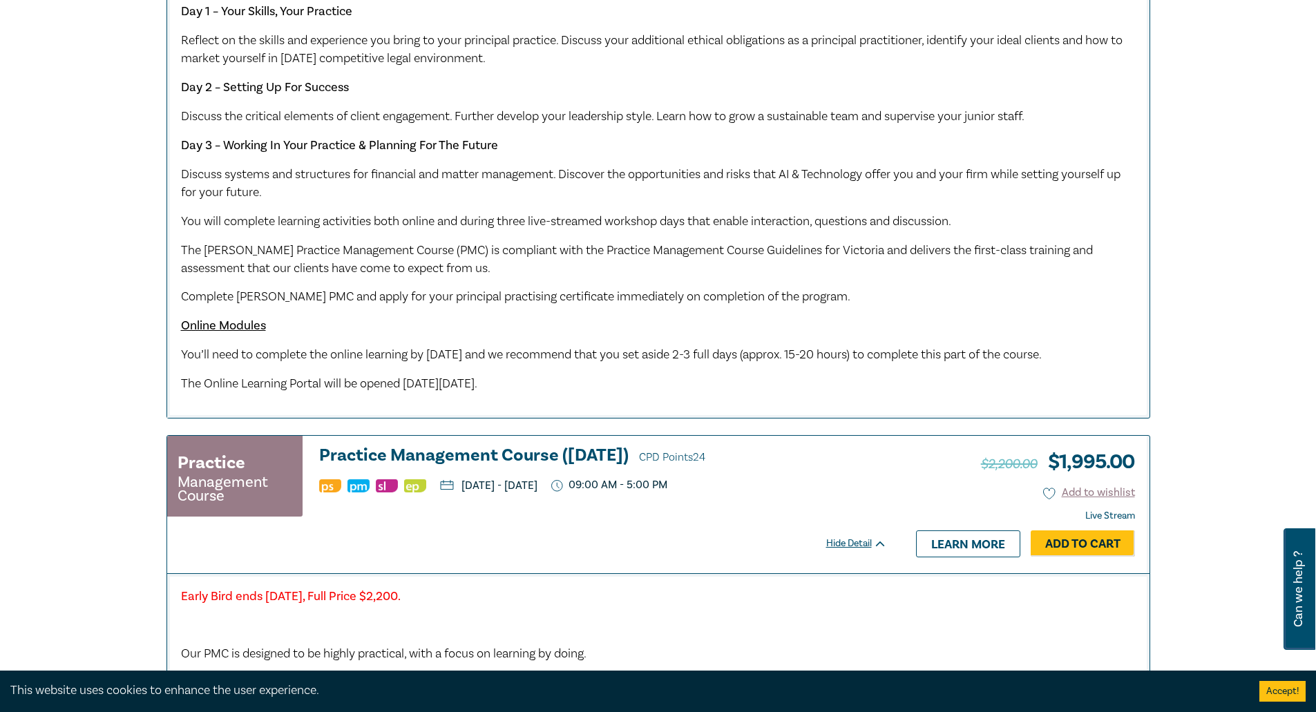
scroll to position [2003, 0]
